Goal: Task Accomplishment & Management: Use online tool/utility

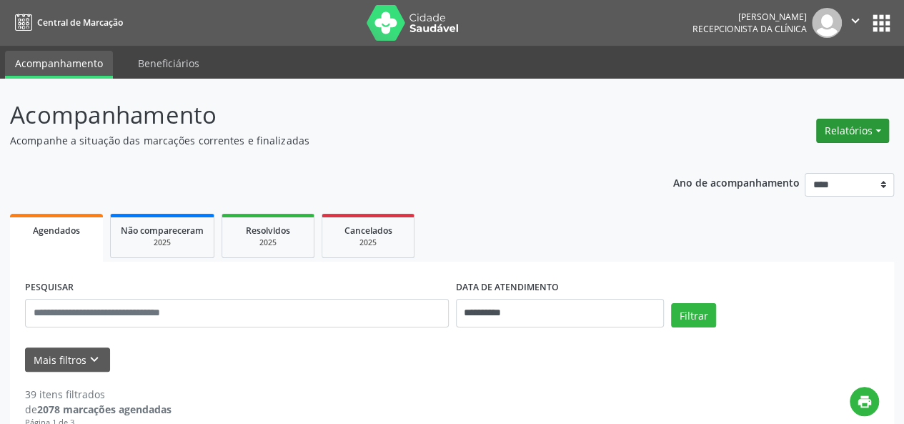
click at [838, 136] on button "Relatórios" at bounding box center [853, 131] width 73 height 24
click at [808, 164] on link "Agendamentos" at bounding box center [813, 161] width 154 height 20
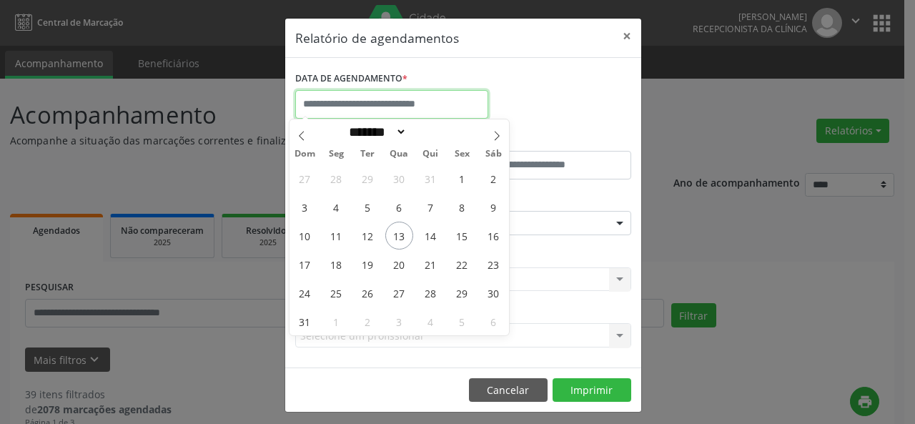
click at [449, 101] on input "text" at bounding box center [391, 104] width 193 height 29
click at [392, 235] on span "13" at bounding box center [399, 236] width 28 height 28
type input "**********"
click at [392, 235] on span "13" at bounding box center [399, 236] width 28 height 28
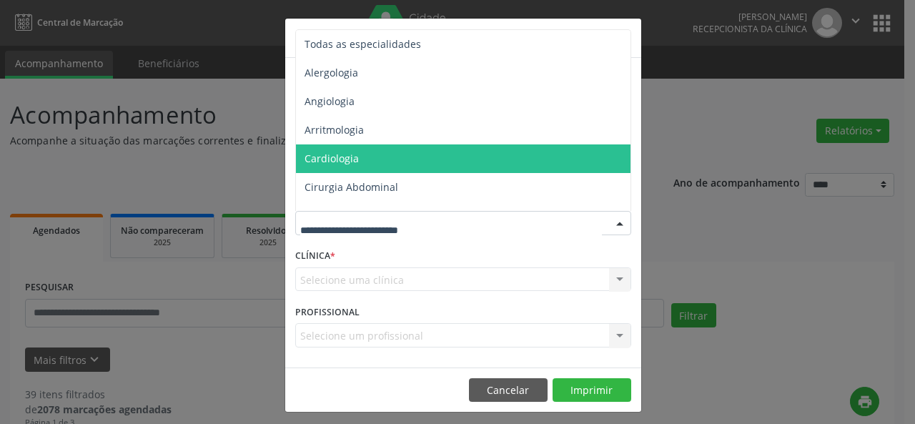
drag, startPoint x: 408, startPoint y: 225, endPoint x: 684, endPoint y: 87, distance: 308.6
click at [684, 87] on div "**********" at bounding box center [457, 212] width 915 height 424
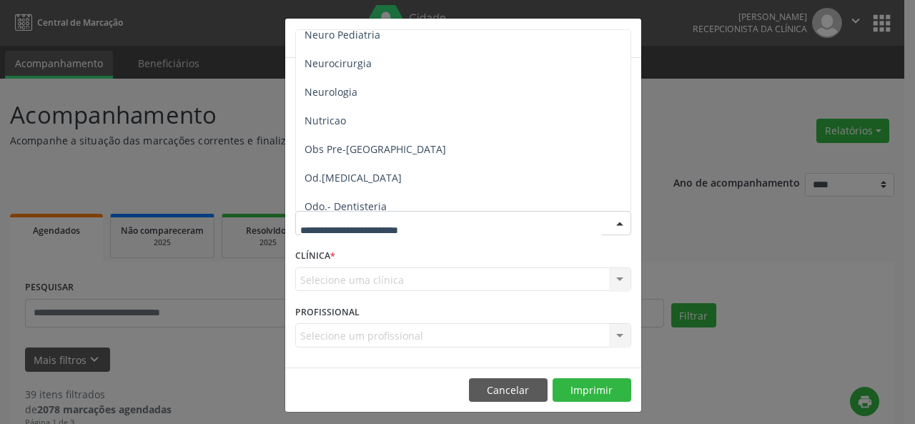
scroll to position [1388, 0]
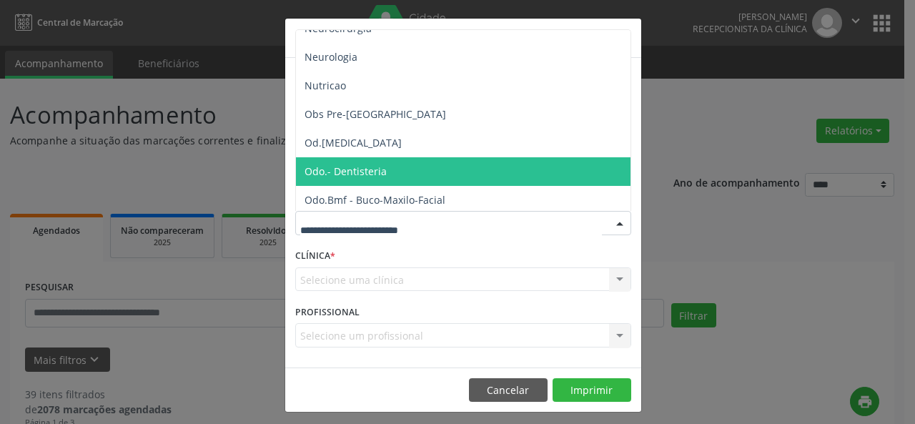
click at [405, 168] on span "Odo.- Dentisteria" at bounding box center [464, 171] width 337 height 29
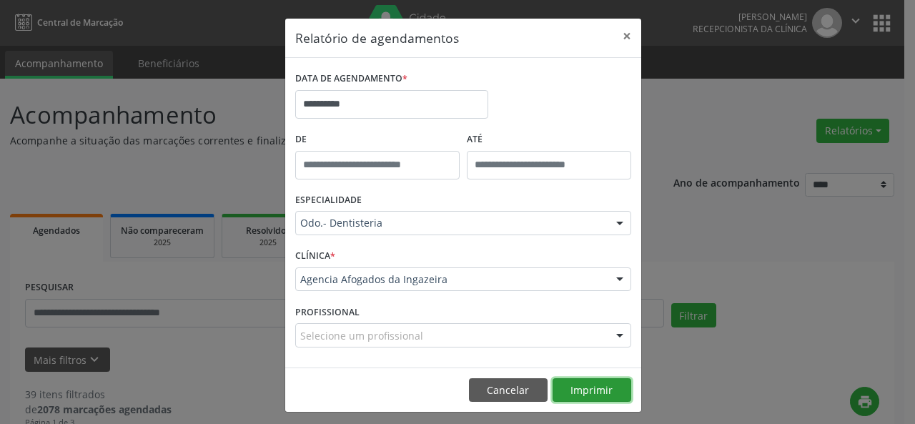
click at [586, 393] on button "Imprimir" at bounding box center [592, 390] width 79 height 24
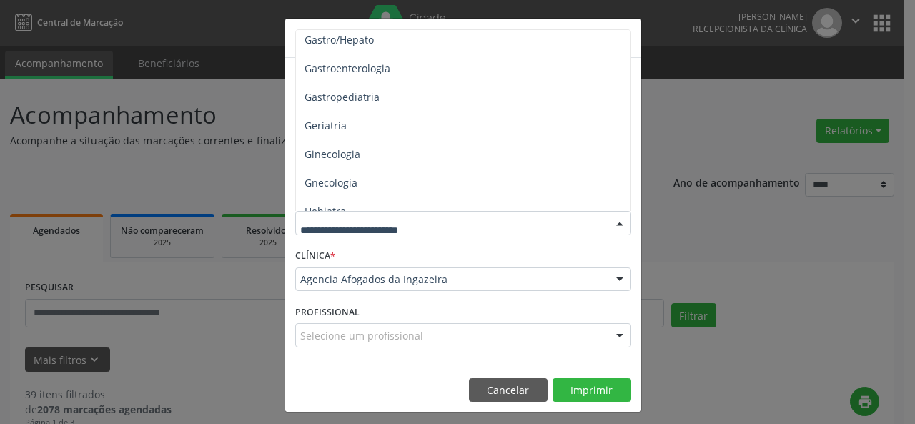
scroll to position [864, 0]
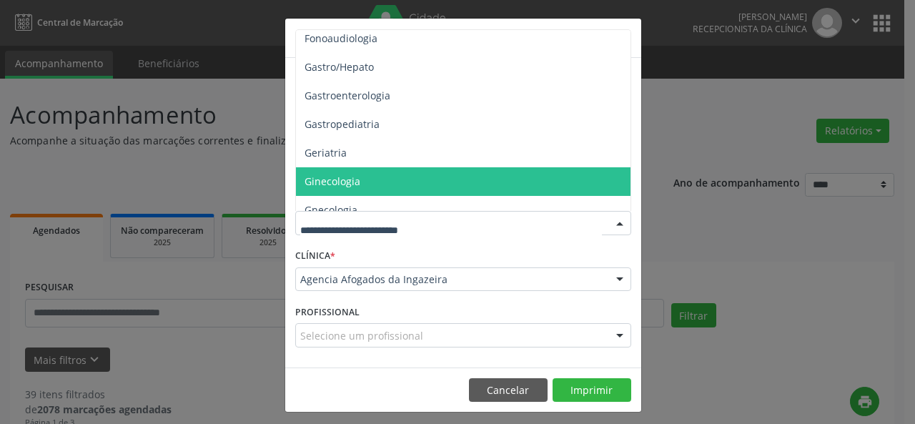
click at [305, 183] on span "Ginecologia" at bounding box center [333, 181] width 56 height 14
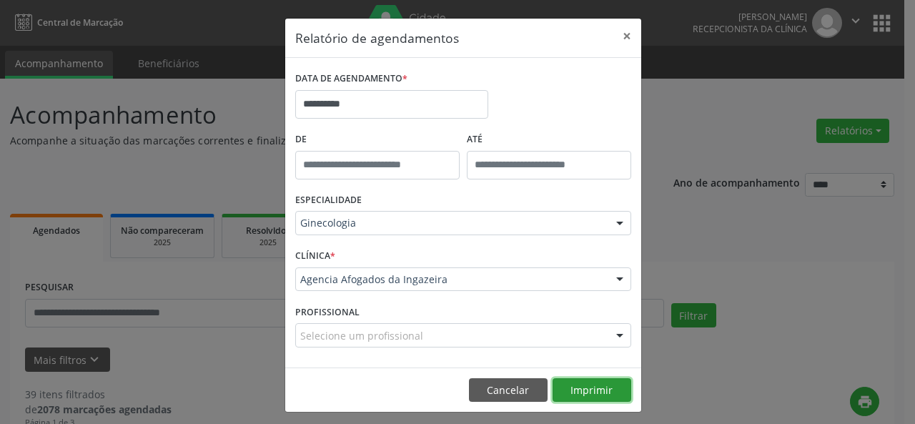
click at [596, 388] on button "Imprimir" at bounding box center [592, 390] width 79 height 24
